Goal: Task Accomplishment & Management: Use online tool/utility

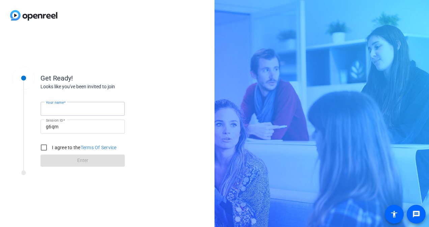
click at [84, 108] on input "Your name" at bounding box center [83, 109] width 74 height 8
type input "[PERSON_NAME]"
click at [47, 145] on input "I agree to the Terms Of Service" at bounding box center [43, 147] width 13 height 13
checkbox input "true"
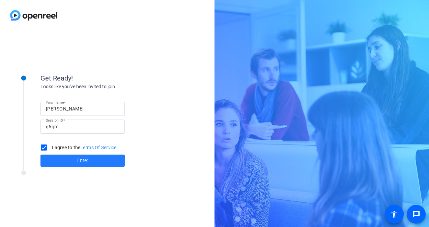
click at [62, 162] on span at bounding box center [82, 161] width 84 height 16
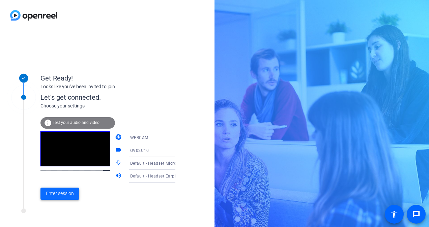
click at [69, 194] on span "Enter session" at bounding box center [60, 193] width 28 height 7
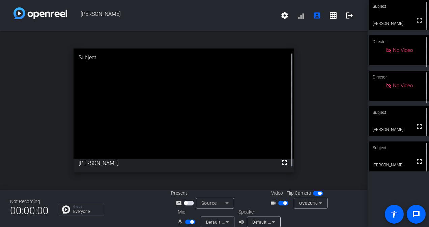
click at [186, 222] on span "button" at bounding box center [190, 222] width 10 height 5
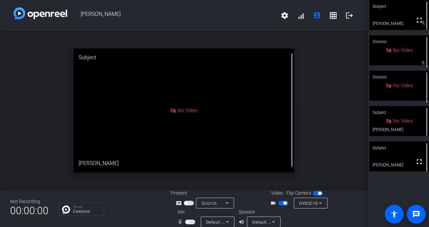
click at [190, 222] on span "button" at bounding box center [190, 222] width 10 height 5
